Goal: Transaction & Acquisition: Register for event/course

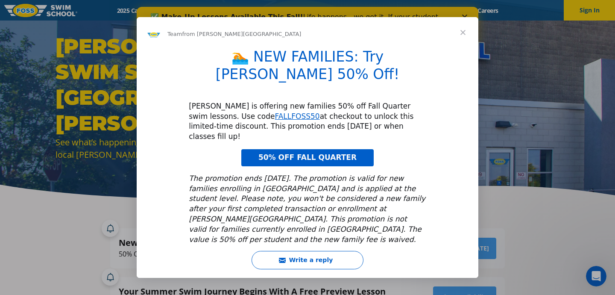
click at [461, 40] on span "Close" at bounding box center [463, 32] width 31 height 31
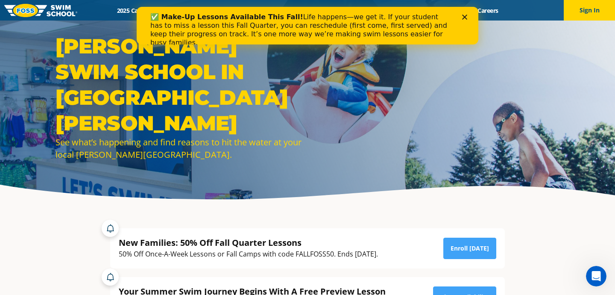
click at [469, 13] on div "✅ Make-Up Lessons Available This Fall! Life happens—we get it. If your student …" at bounding box center [308, 29] width 342 height 39
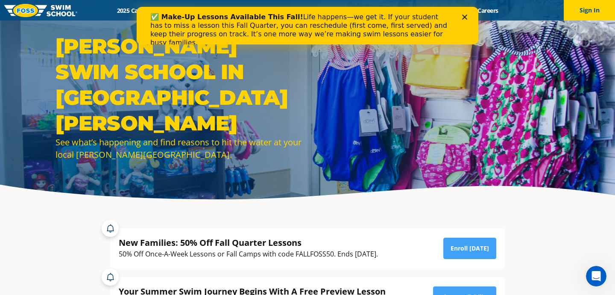
click at [466, 16] on polygon "Close" at bounding box center [464, 17] width 5 height 5
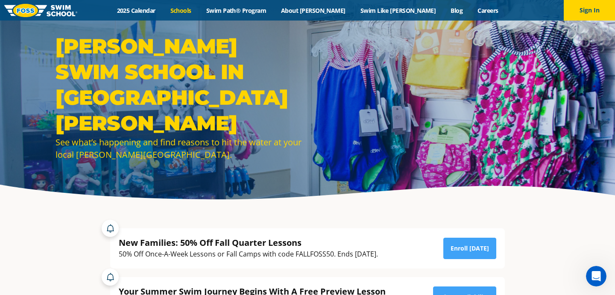
click at [199, 9] on link "Schools" at bounding box center [181, 10] width 36 height 8
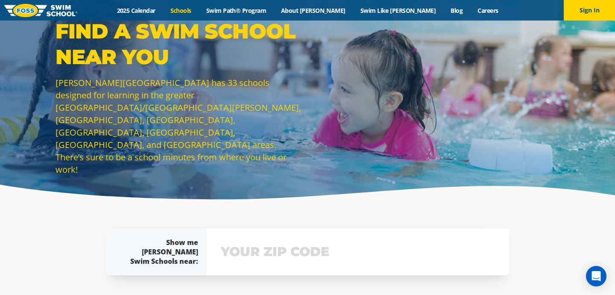
click at [243, 256] on input "text" at bounding box center [358, 251] width 279 height 25
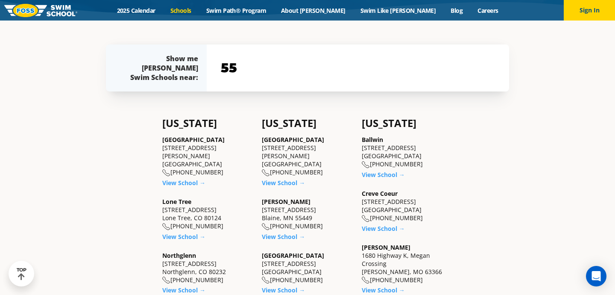
scroll to position [185, 0]
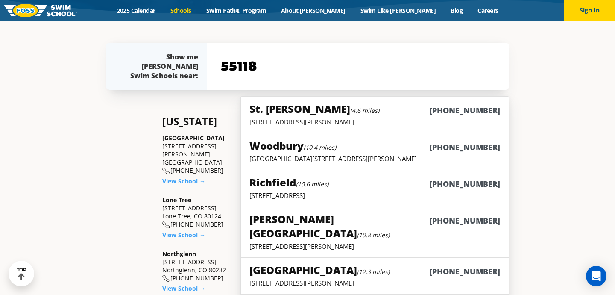
type input "55118"
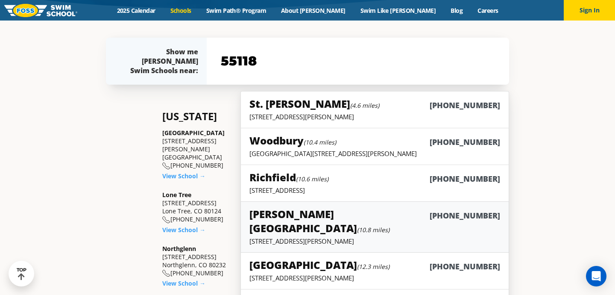
scroll to position [192, 0]
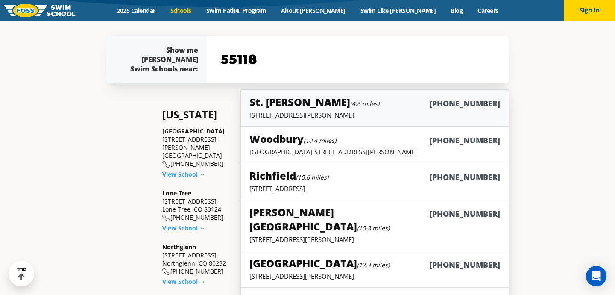
click at [384, 105] on div "St. Paul (4.6 miles) (651) 646-7946" at bounding box center [375, 103] width 251 height 16
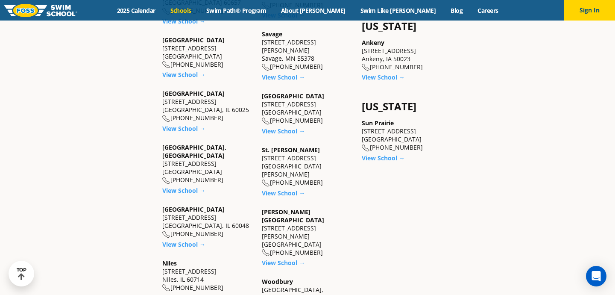
scroll to position [685, 0]
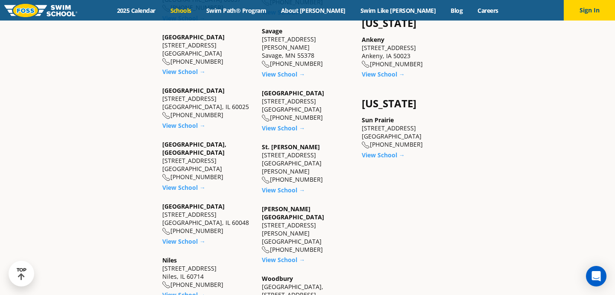
drag, startPoint x: 262, startPoint y: 139, endPoint x: 332, endPoint y: 141, distance: 70.1
click at [332, 143] on div "St. Paul 1166 University Ave West St. Paul, MN 55104 (651) 646-7946" at bounding box center [307, 163] width 91 height 41
copy div "[STREET_ADDRESS]"
click at [333, 205] on div "Vadnais Heights 905 County Road E Vadnais Heights, MN 55127 (763) 244-3485" at bounding box center [307, 229] width 91 height 49
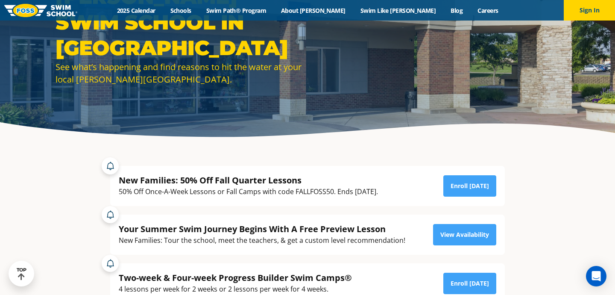
scroll to position [60, 0]
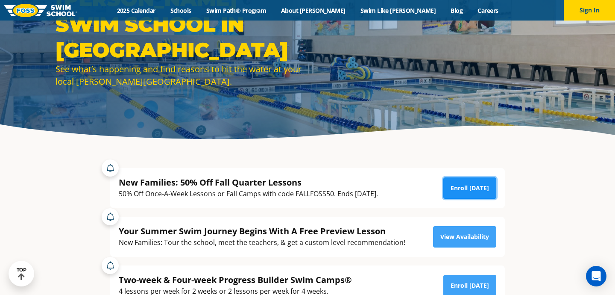
click at [467, 191] on link "Enroll [DATE]" at bounding box center [470, 187] width 53 height 21
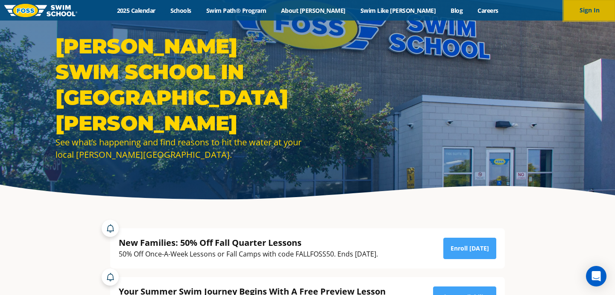
click at [585, 13] on button "Sign In" at bounding box center [589, 10] width 51 height 21
